Goal: Navigation & Orientation: Find specific page/section

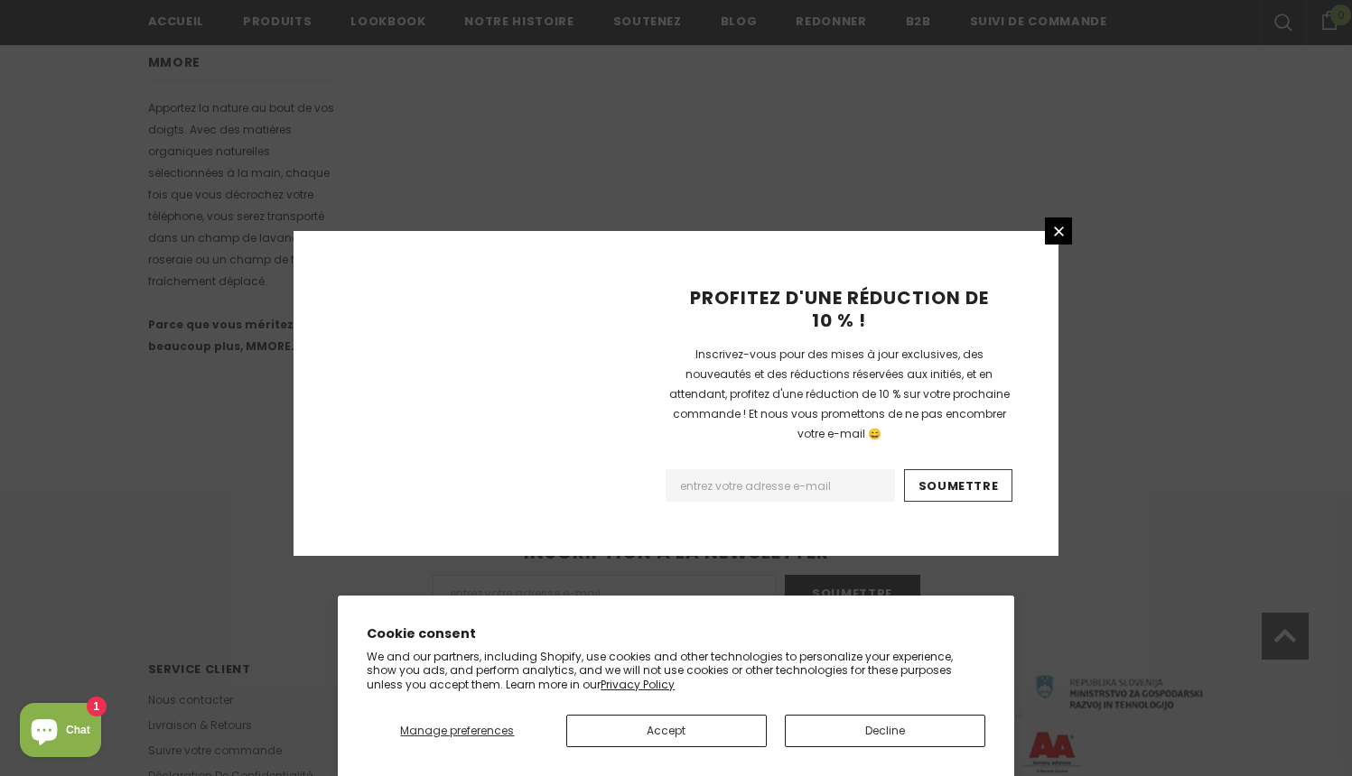
scroll to position [1118, 0]
